Goal: Check status

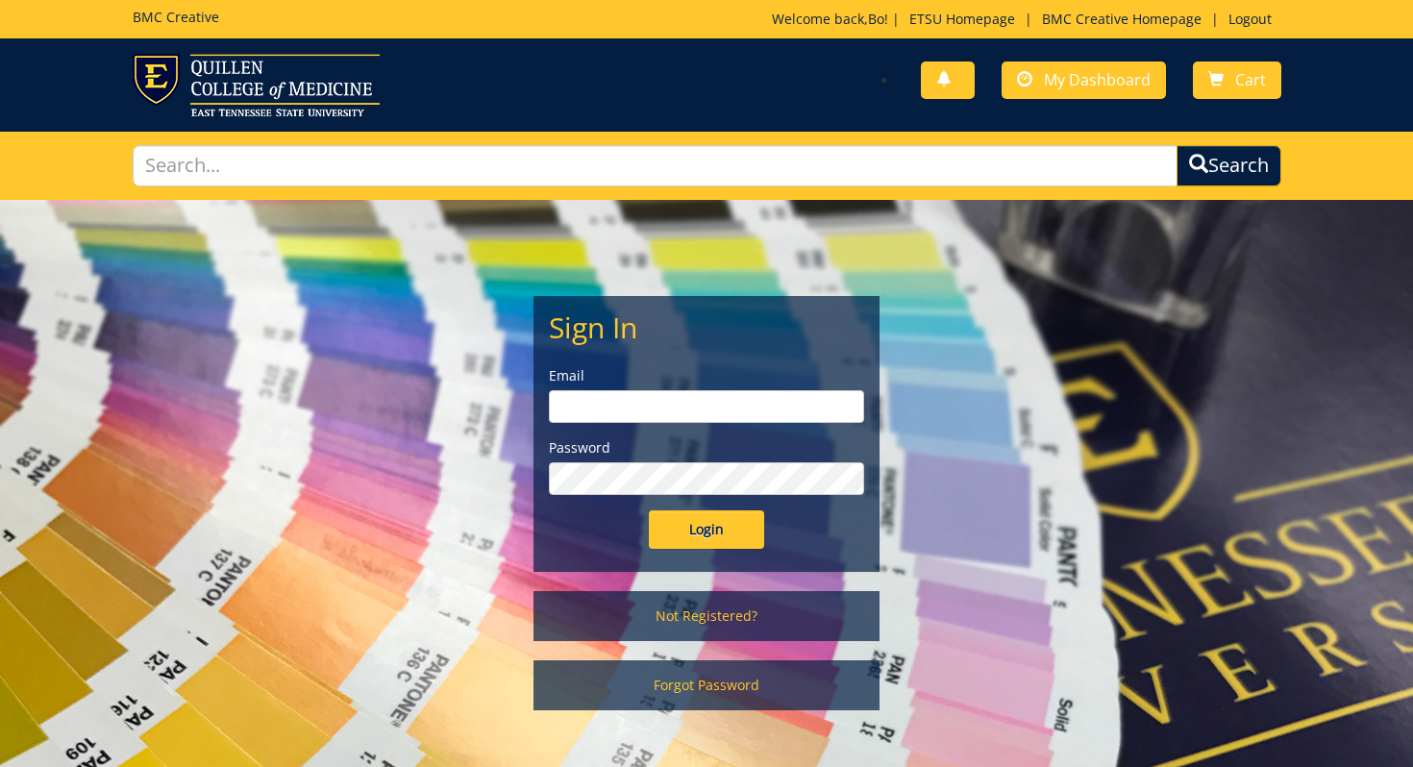
click at [818, 419] on input "email" at bounding box center [706, 406] width 315 height 33
type input "[EMAIL_ADDRESS][DOMAIN_NAME]"
click at [710, 538] on input "Login" at bounding box center [706, 530] width 115 height 38
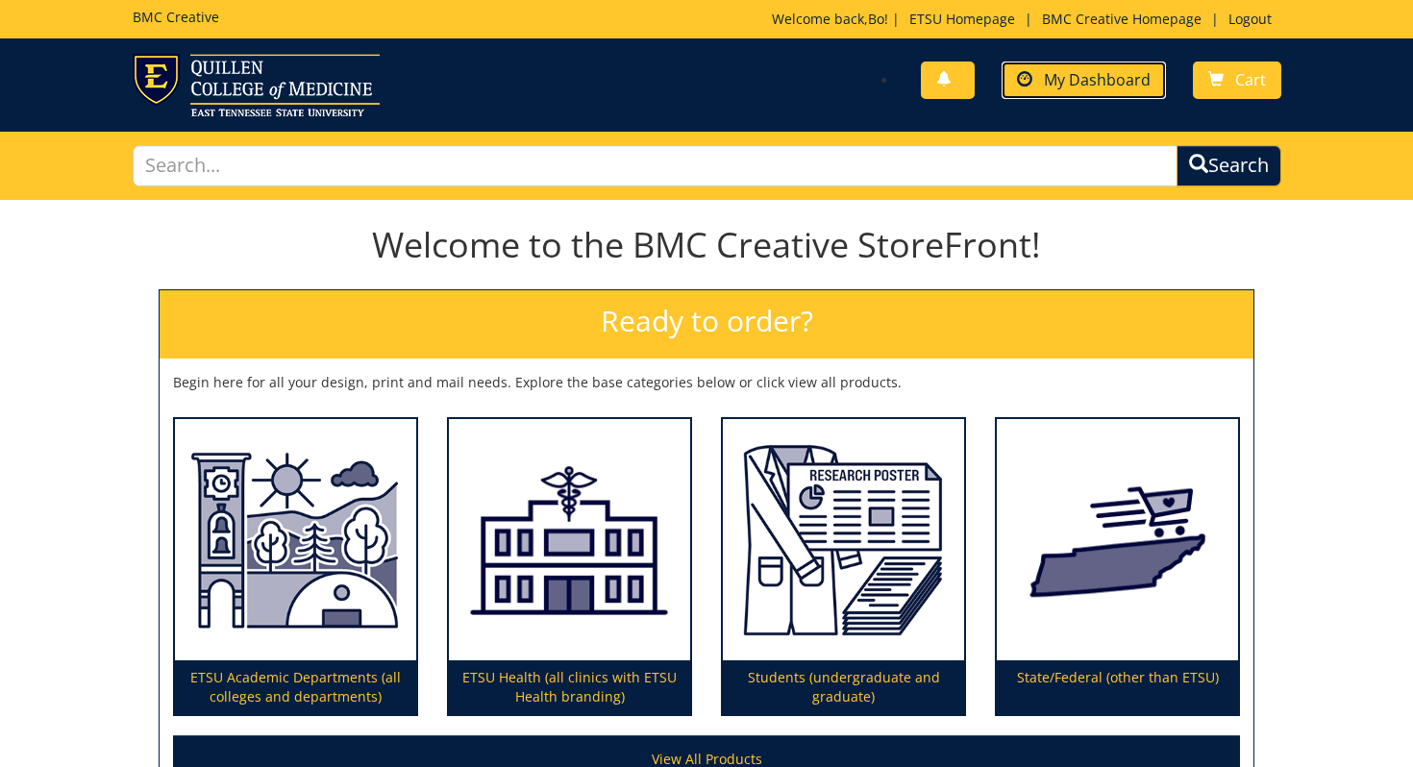
click at [1109, 73] on span "My Dashboard" at bounding box center [1097, 79] width 107 height 21
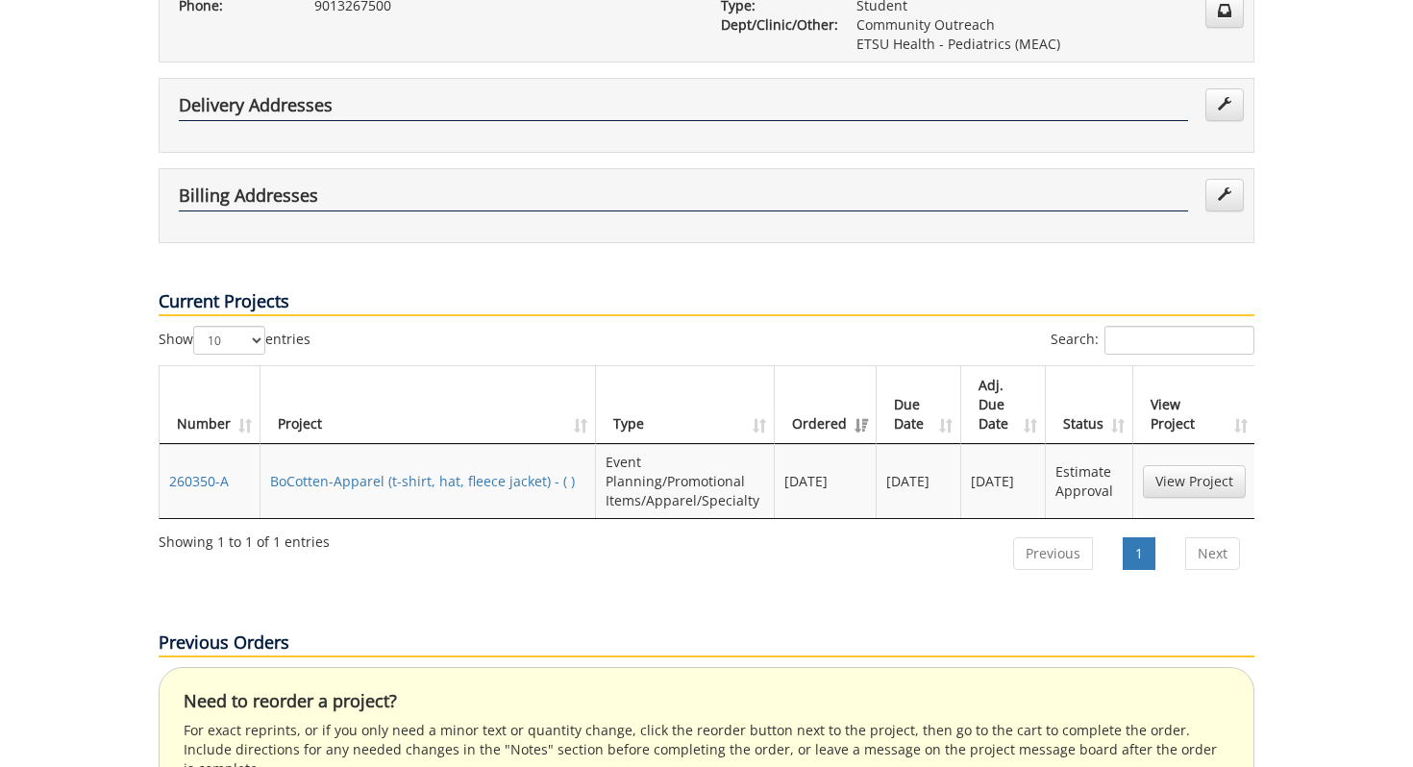
scroll to position [478, 0]
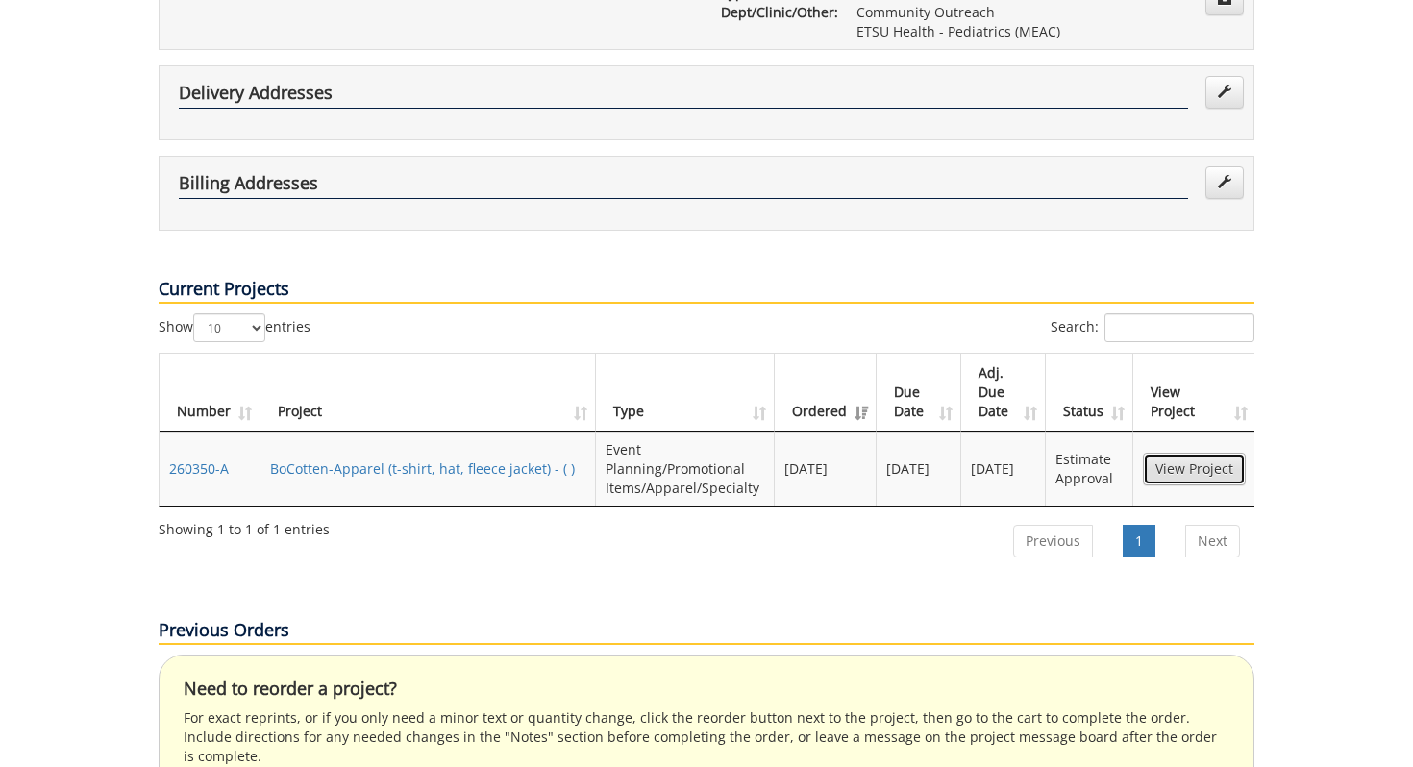
click at [1168, 453] on link "View Project" at bounding box center [1194, 469] width 103 height 33
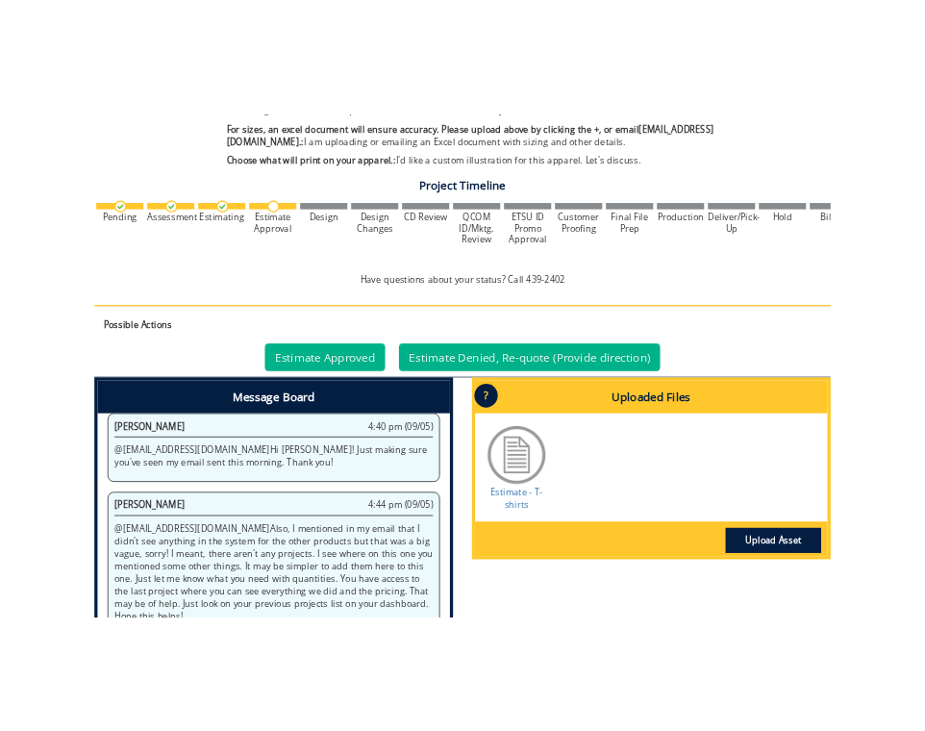
scroll to position [622, 0]
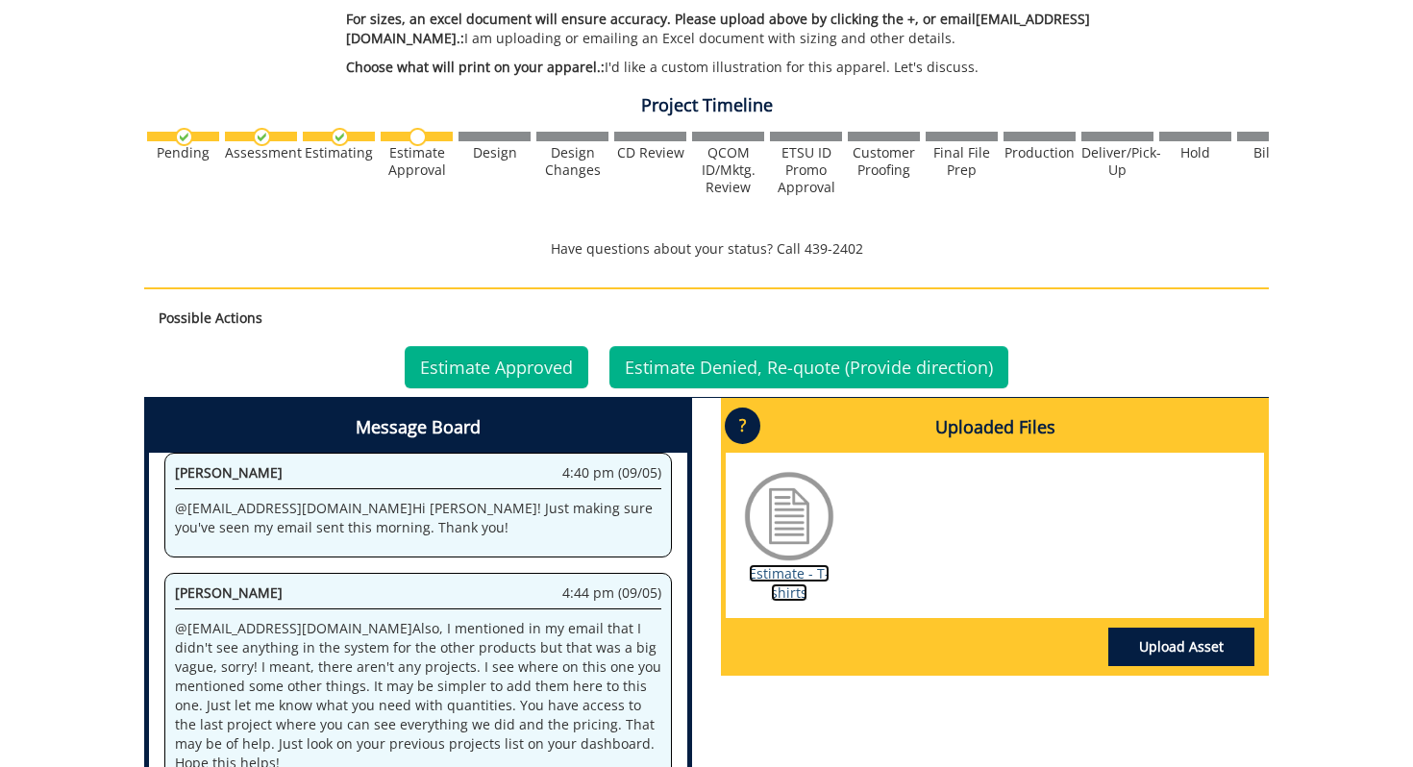
click at [781, 585] on link "Estimate - T-shirts" at bounding box center [789, 582] width 81 height 37
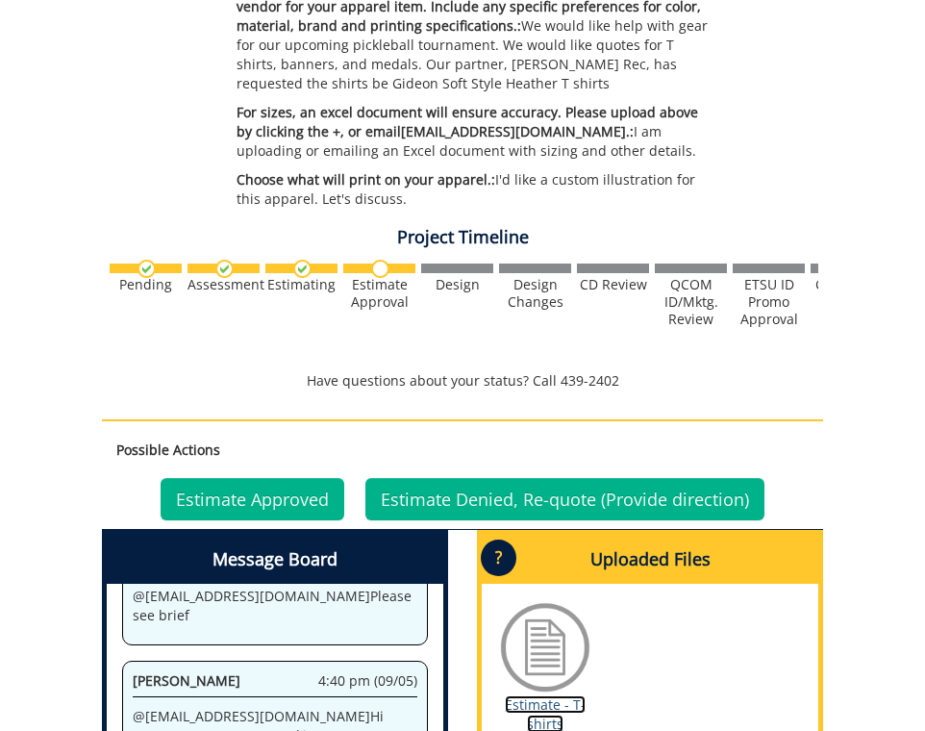
scroll to position [333, 0]
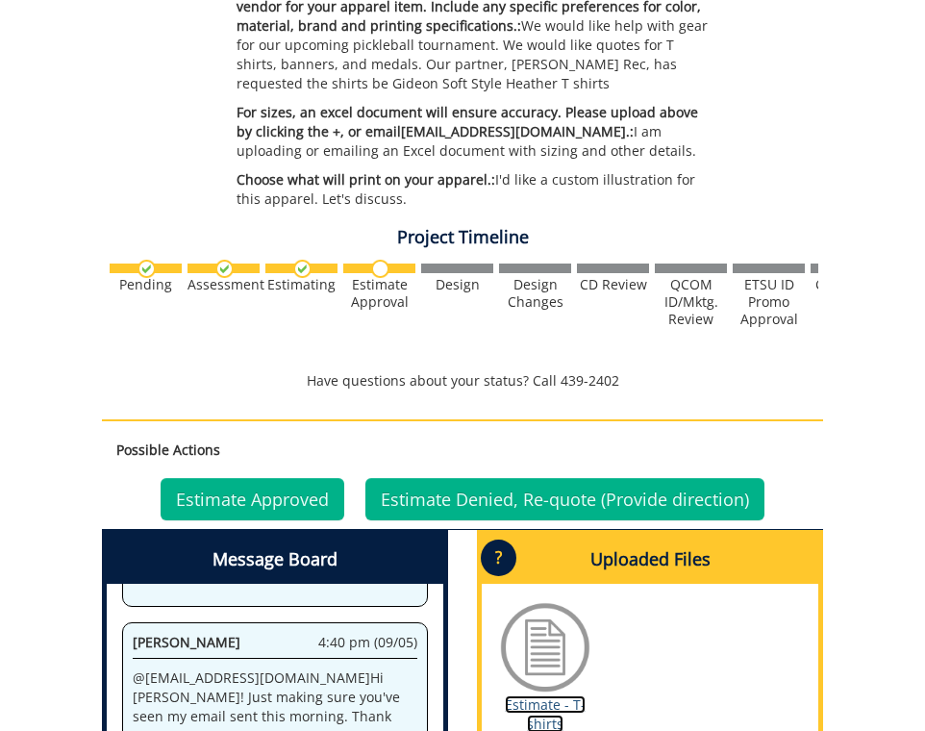
click at [534, 697] on link "Estimate - T-shirts" at bounding box center [545, 713] width 81 height 37
